Goal: Task Accomplishment & Management: Complete application form

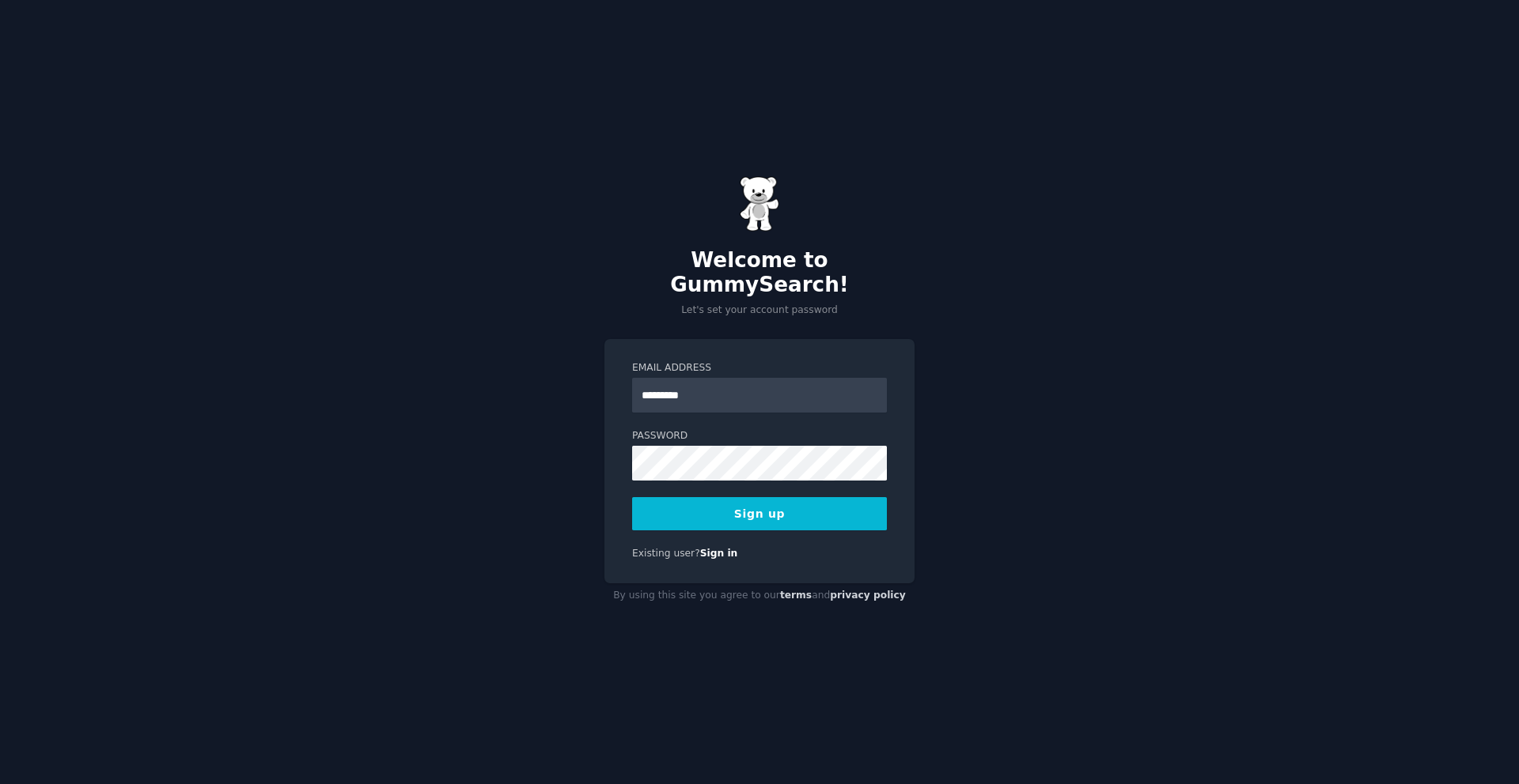
type input "**********"
click at [784, 497] on button "Sign up" at bounding box center [759, 514] width 255 height 33
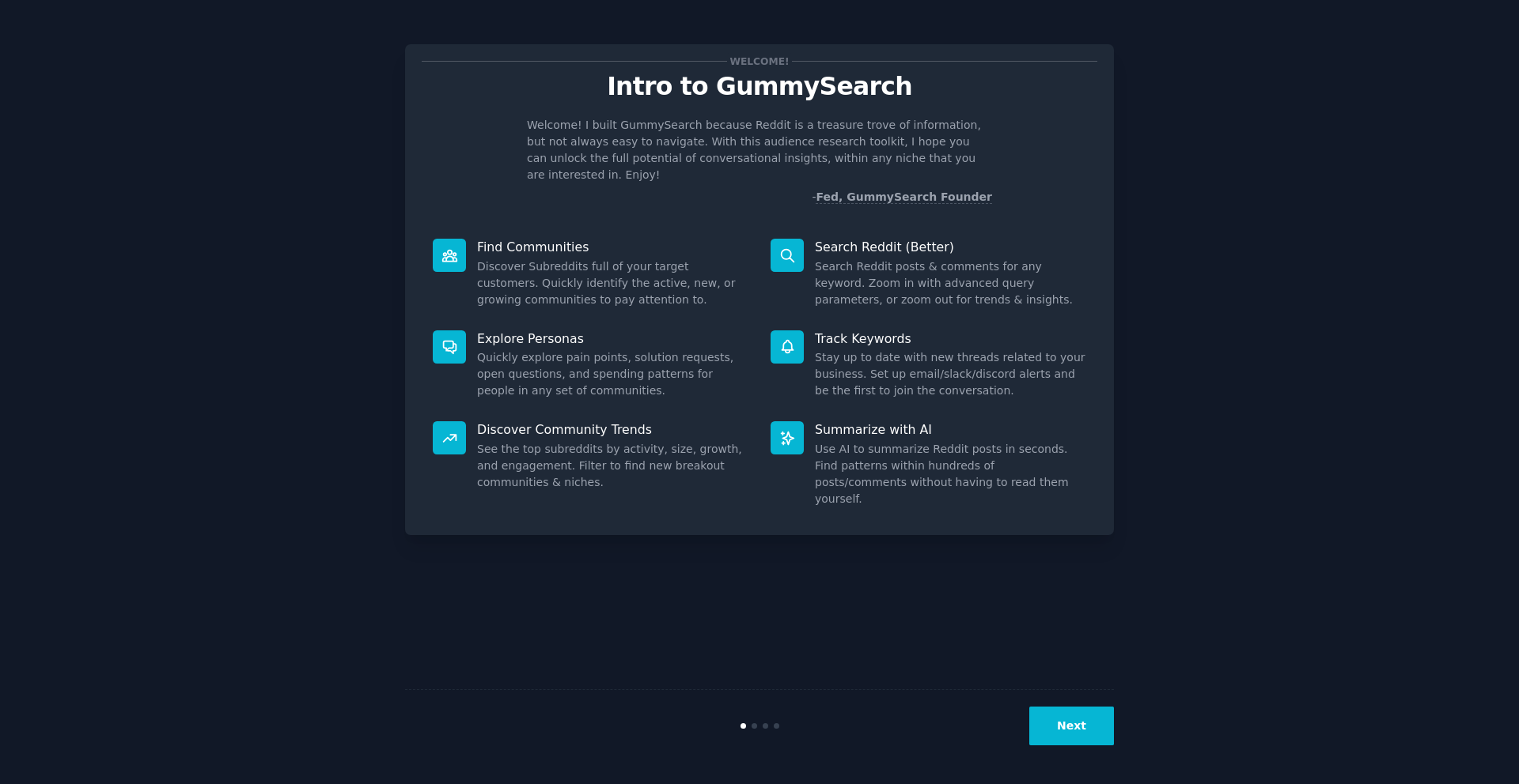
click at [1072, 734] on button "Next" at bounding box center [1071, 726] width 84 height 39
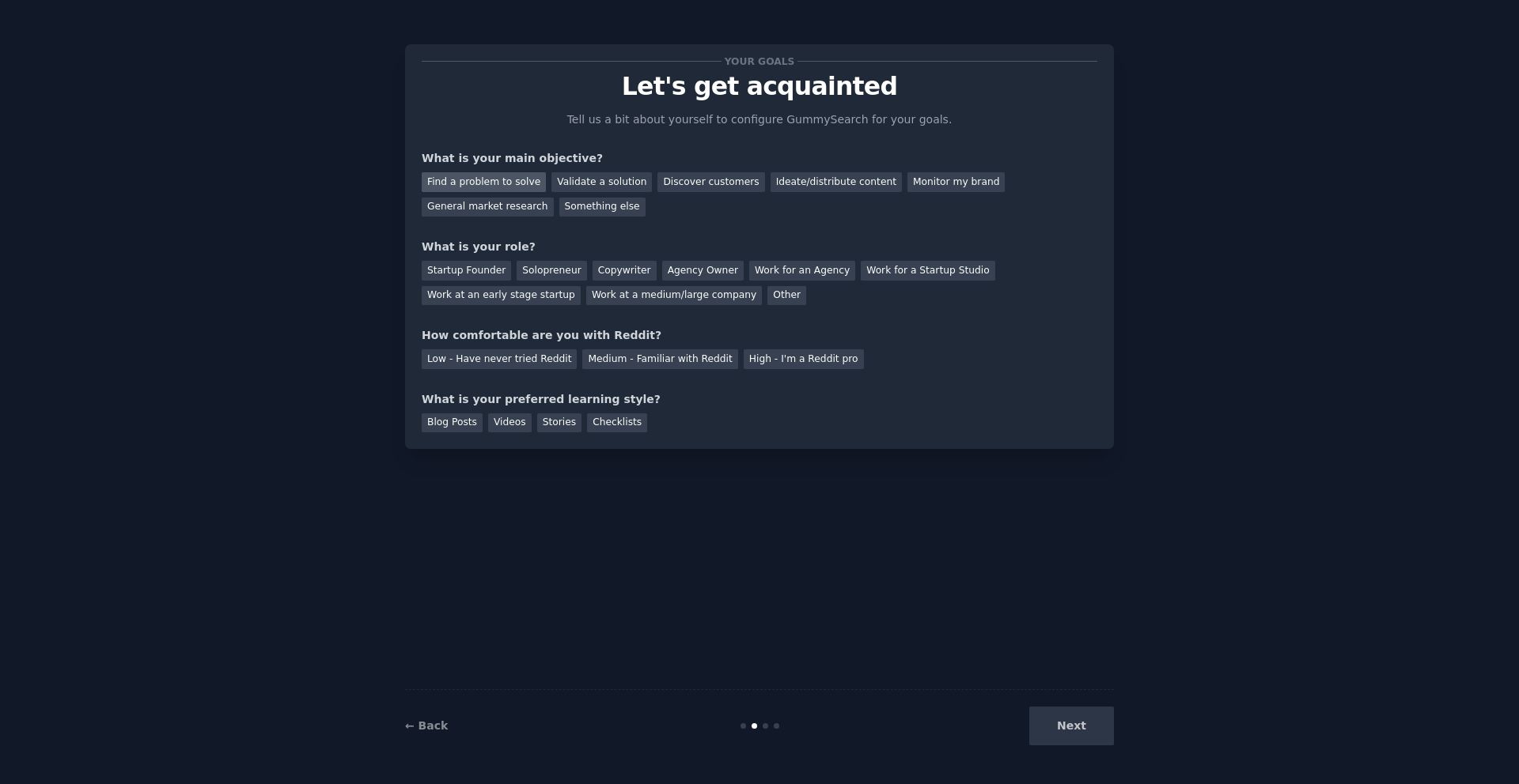
click at [443, 180] on div "Find a problem to solve" at bounding box center [484, 182] width 124 height 20
click at [430, 727] on link "← Back" at bounding box center [427, 725] width 43 height 13
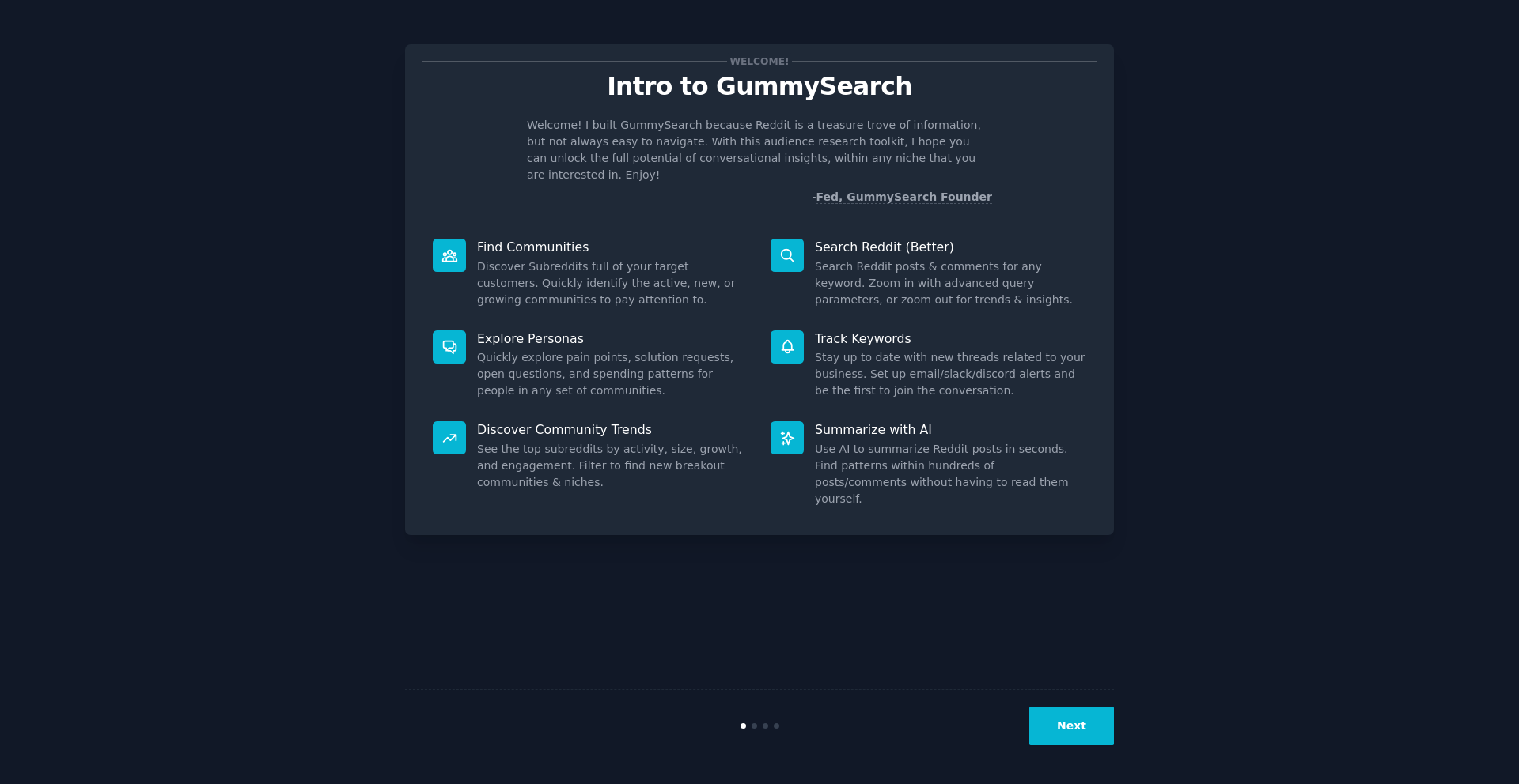
click at [1086, 728] on button "Next" at bounding box center [1071, 726] width 84 height 39
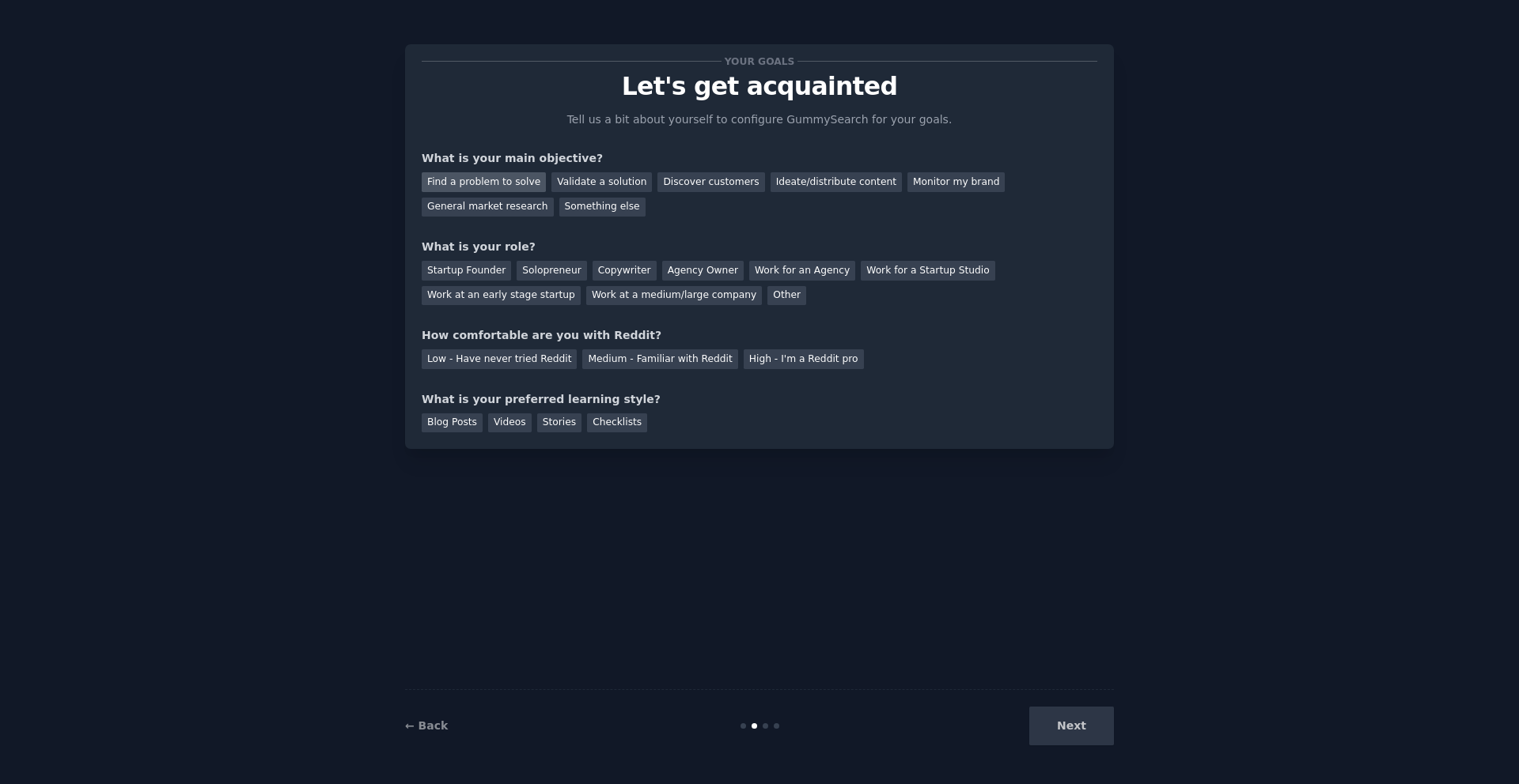
click at [491, 180] on div "Find a problem to solve" at bounding box center [484, 182] width 124 height 20
click at [472, 274] on div "Startup Founder" at bounding box center [466, 271] width 89 height 20
click at [779, 189] on div "Ideate/distribute content" at bounding box center [836, 182] width 131 height 20
click at [496, 185] on div "Find a problem to solve" at bounding box center [484, 182] width 124 height 20
click at [556, 360] on div "Low - Have never tried Reddit" at bounding box center [499, 359] width 155 height 20
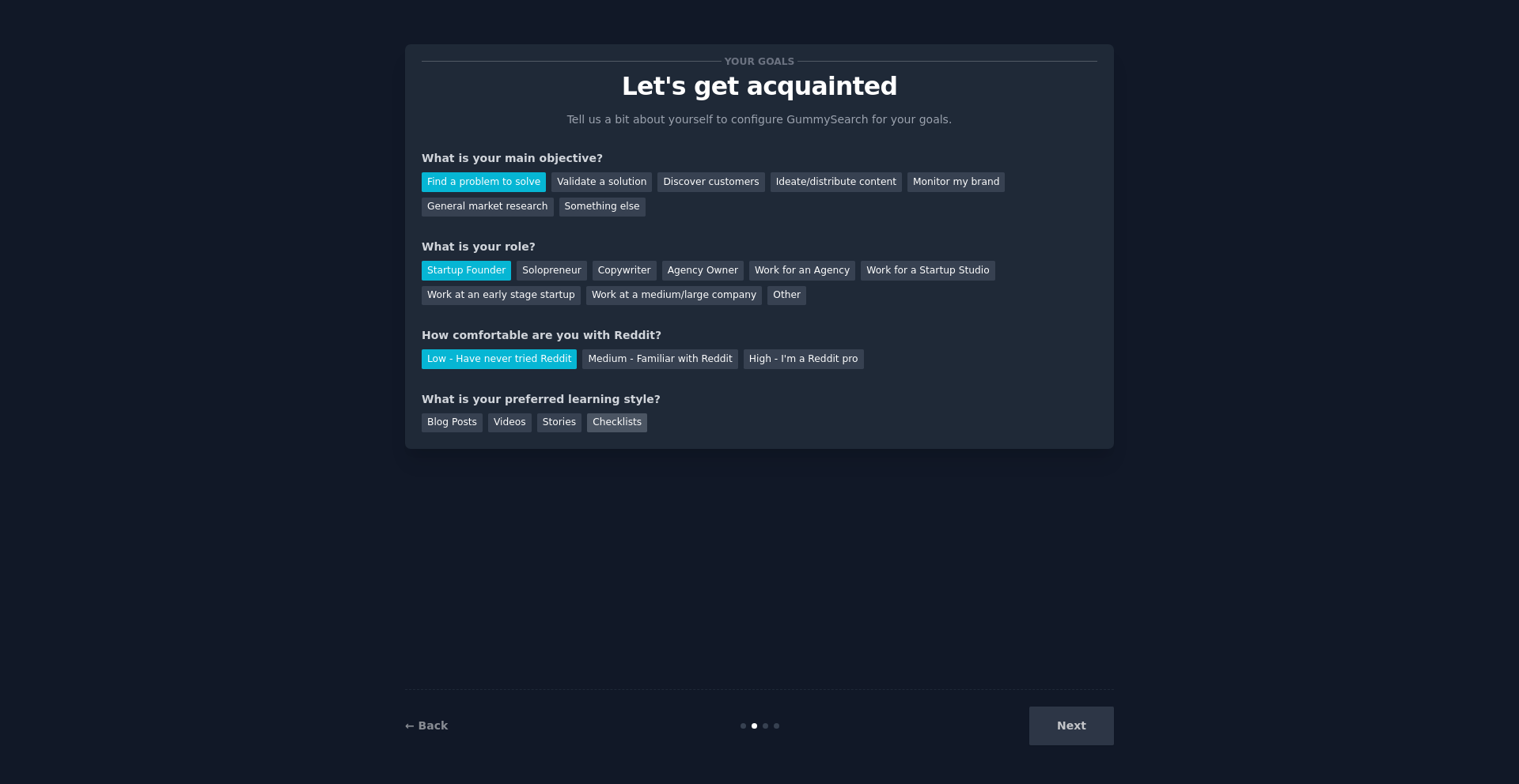
click at [606, 426] on div "Checklists" at bounding box center [616, 423] width 60 height 20
click at [1050, 731] on button "Next" at bounding box center [1071, 726] width 84 height 39
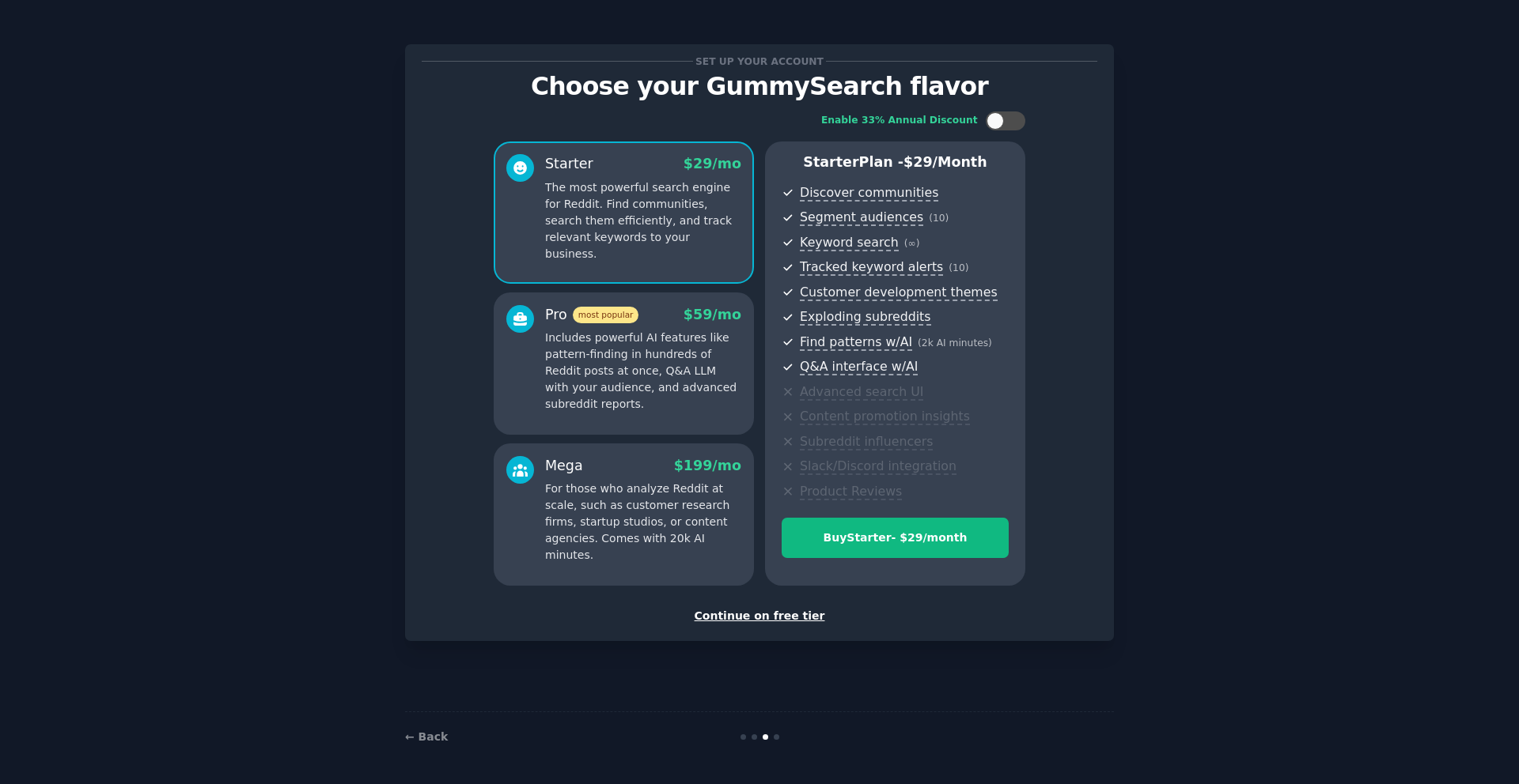
click at [706, 407] on p "Includes powerful AI features like pattern-finding in hundreds of Reddit posts …" at bounding box center [643, 371] width 196 height 83
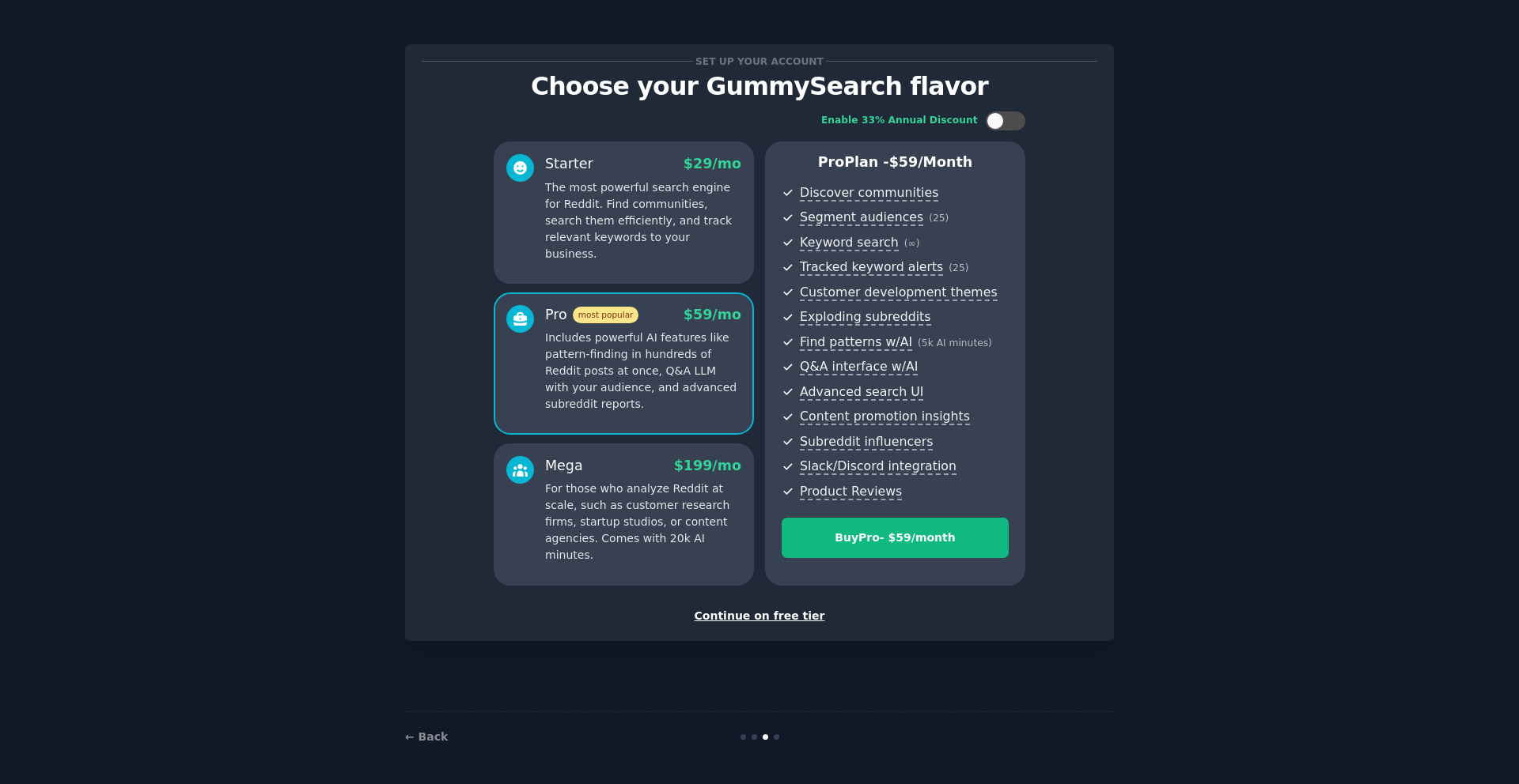
click at [779, 617] on div "Continue on free tier" at bounding box center [760, 616] width 676 height 17
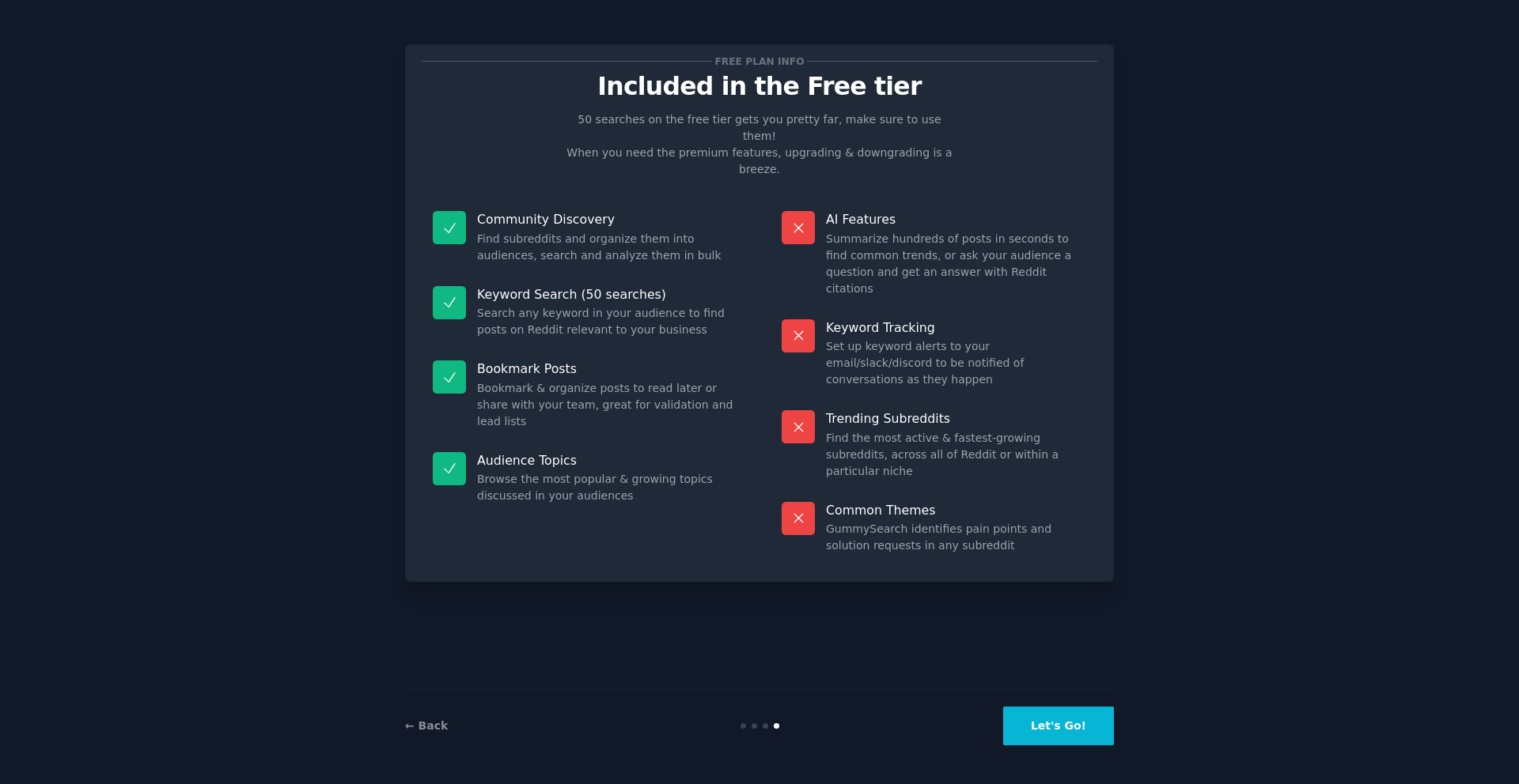
click at [1063, 721] on button "Let's Go!" at bounding box center [1058, 726] width 111 height 39
